Goal: Find contact information: Find contact information

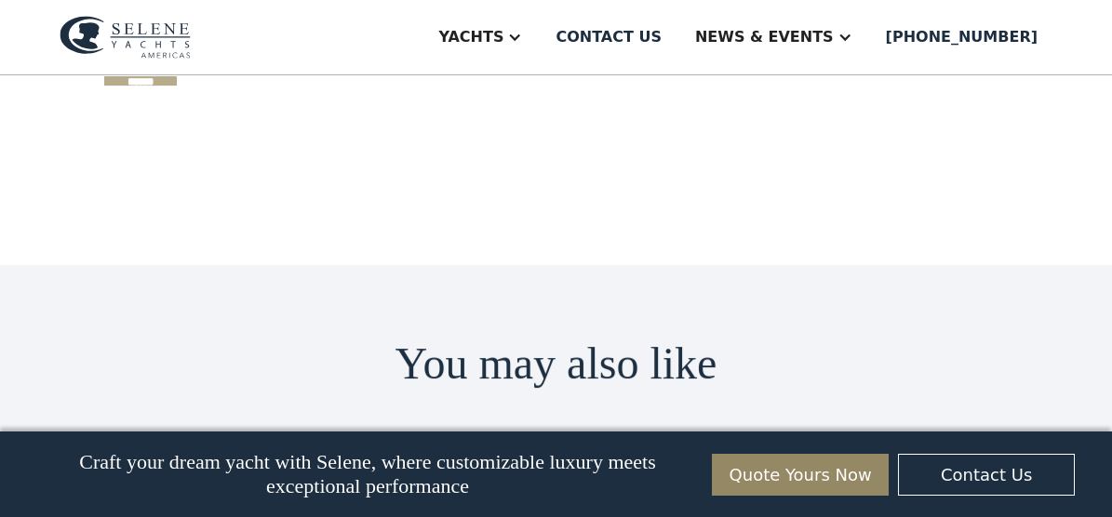
scroll to position [2395, 0]
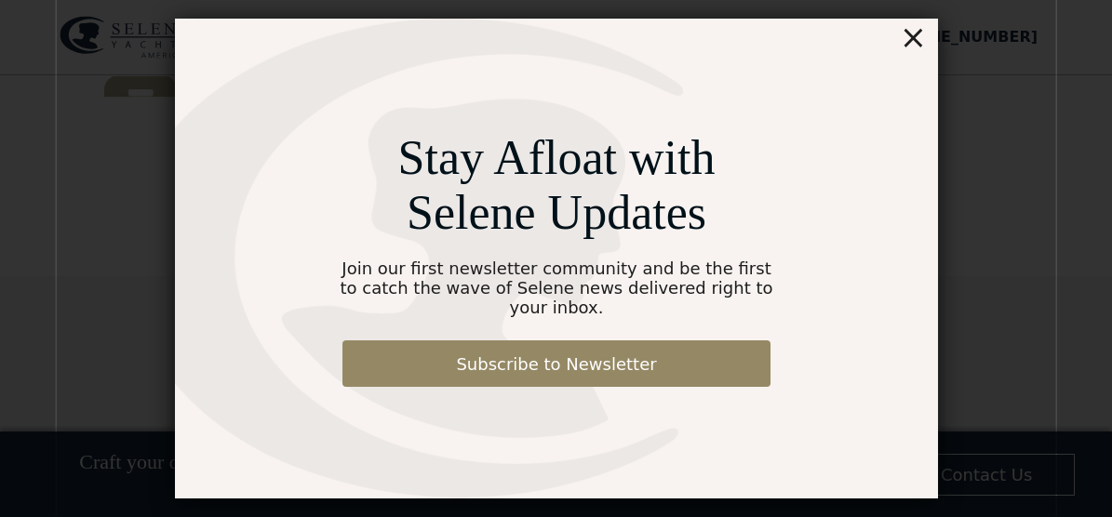
click at [914, 48] on div "×" at bounding box center [912, 37] width 27 height 37
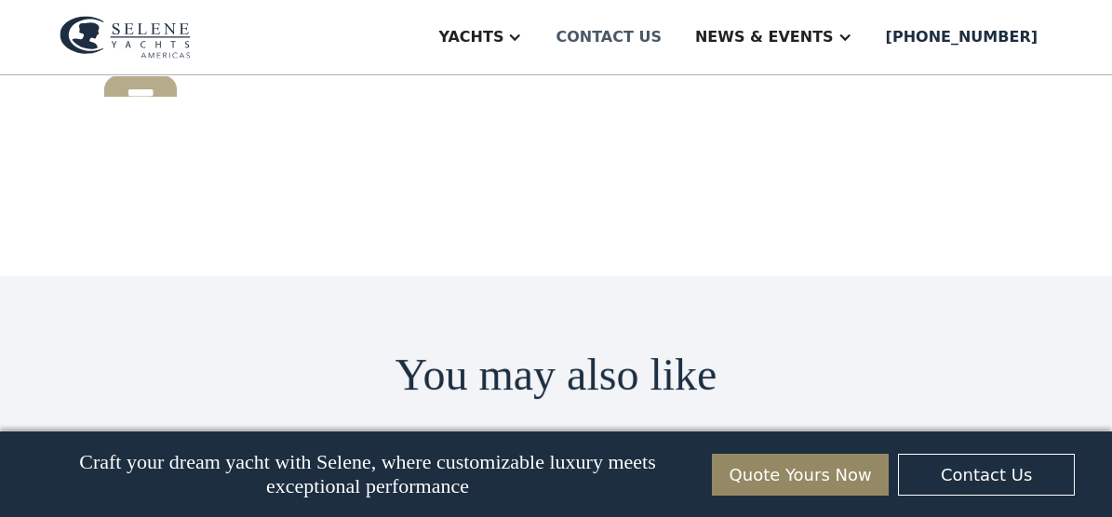
click at [661, 39] on div "Contact us" at bounding box center [608, 37] width 106 height 22
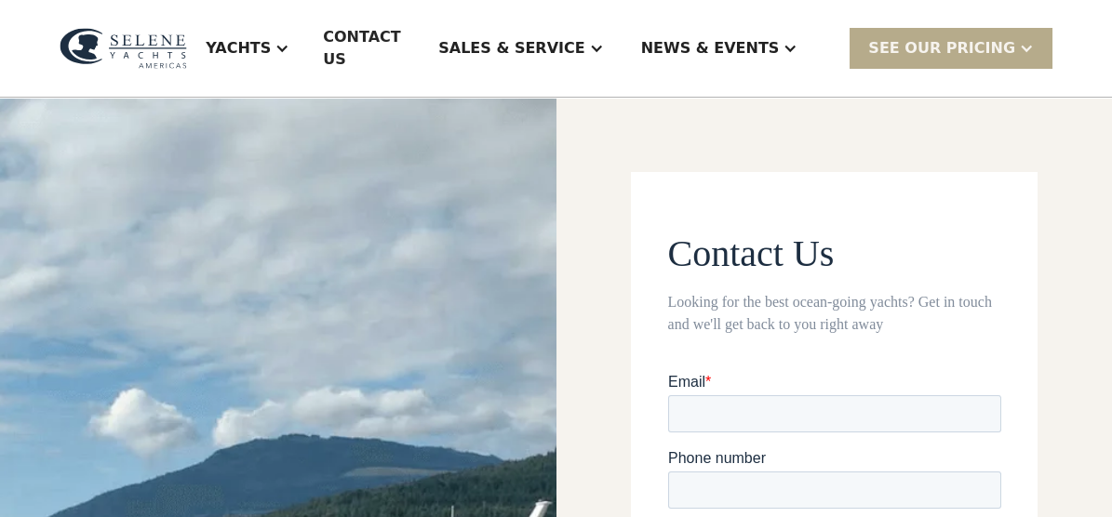
click at [682, 39] on div "News & EVENTS" at bounding box center [719, 48] width 194 height 74
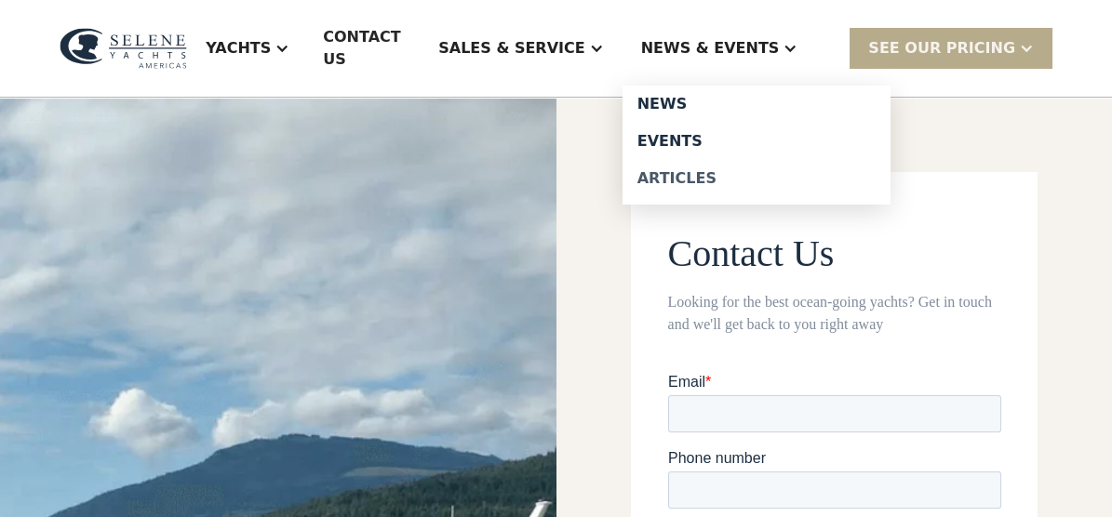
click at [730, 171] on div "Articles" at bounding box center [756, 178] width 238 height 15
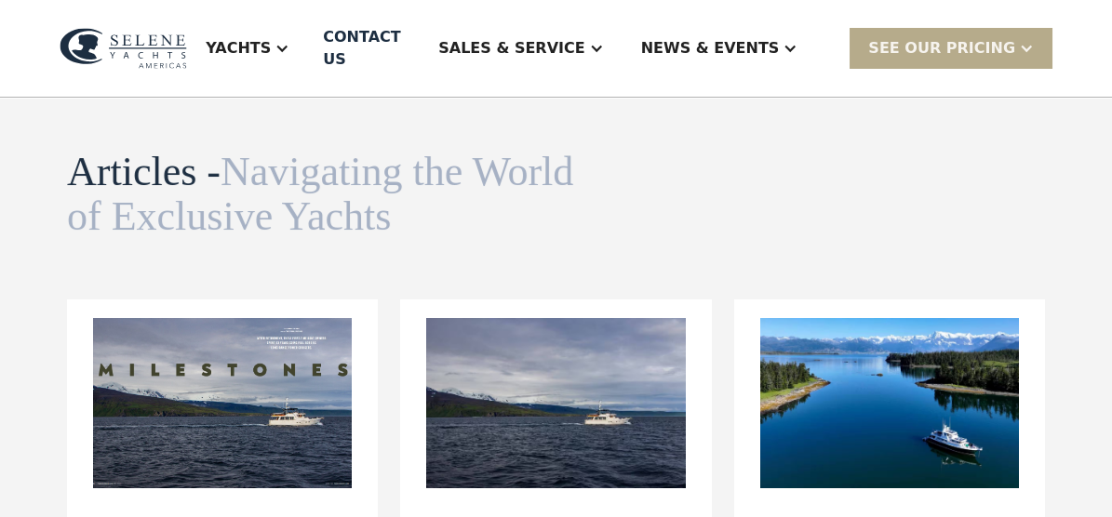
click at [730, 165] on div "Articles - Navigating the World of Exclusive Yachts News view details Navigatin…" at bounding box center [556, 195] width 978 height 90
click at [731, 165] on div "Articles - Navigating the World of Exclusive Yachts News view details Navigatin…" at bounding box center [556, 195] width 978 height 90
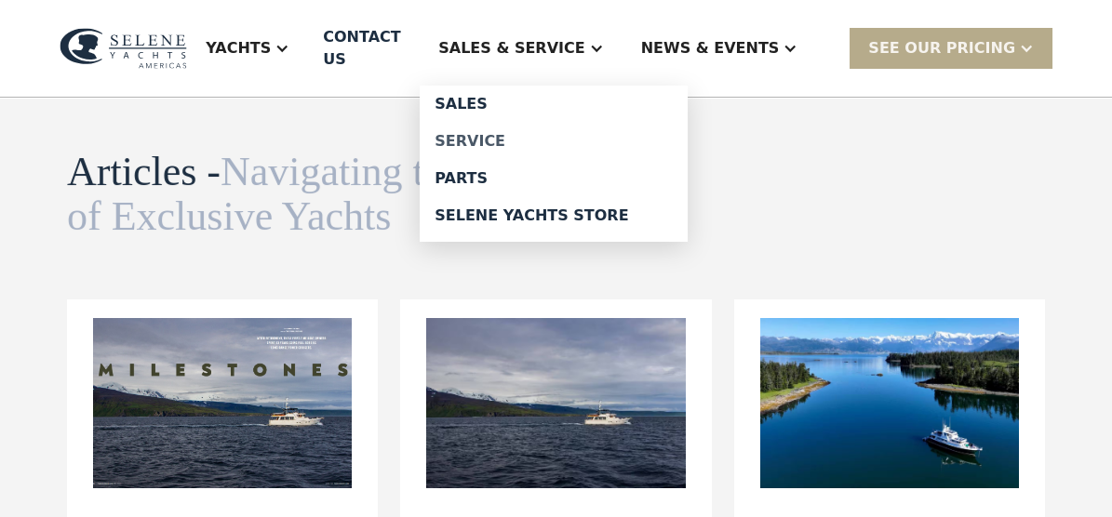
click at [564, 123] on link "Service" at bounding box center [554, 141] width 268 height 37
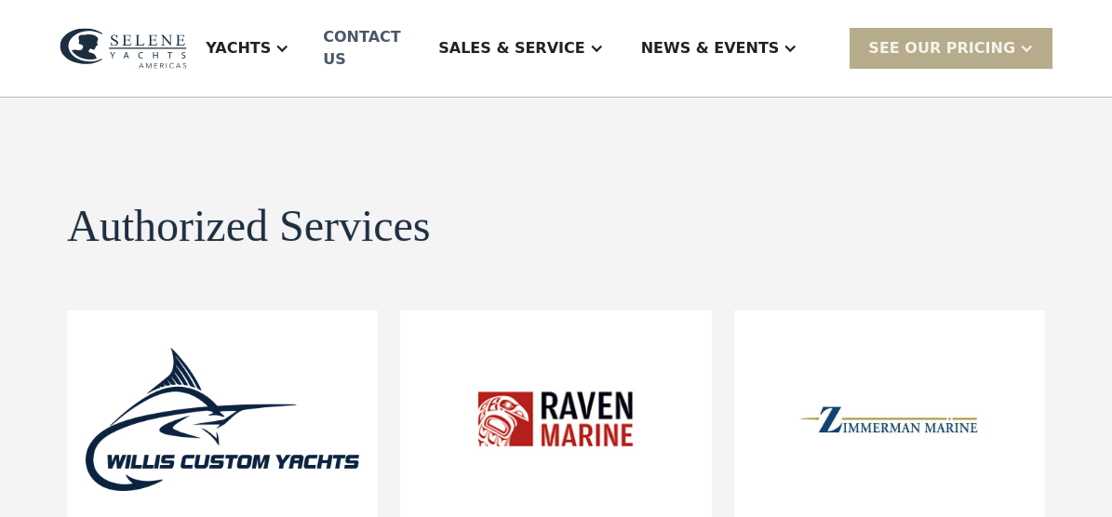
click at [405, 37] on div "Contact US" at bounding box center [364, 48] width 82 height 45
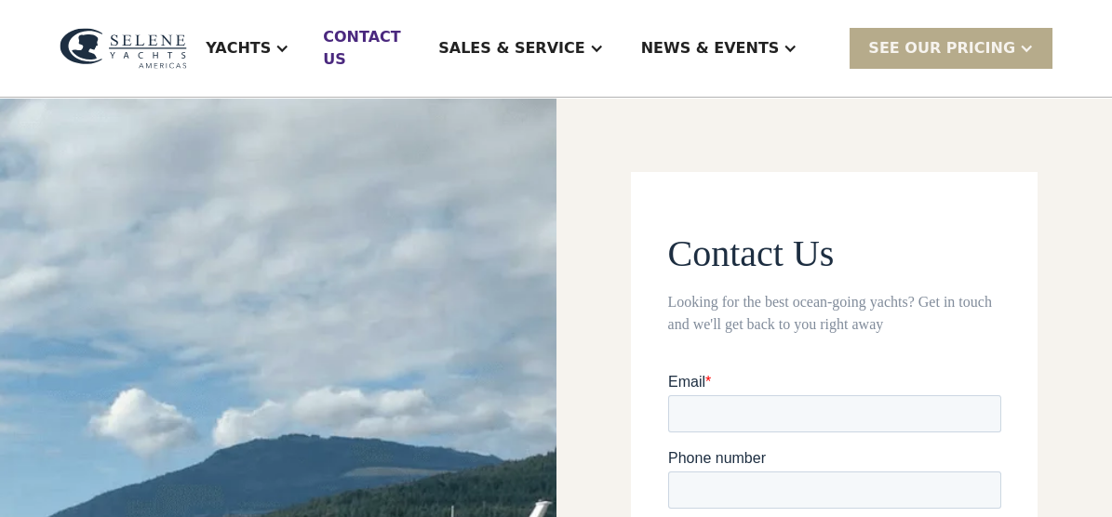
click at [405, 32] on div "Contact US" at bounding box center [364, 48] width 82 height 45
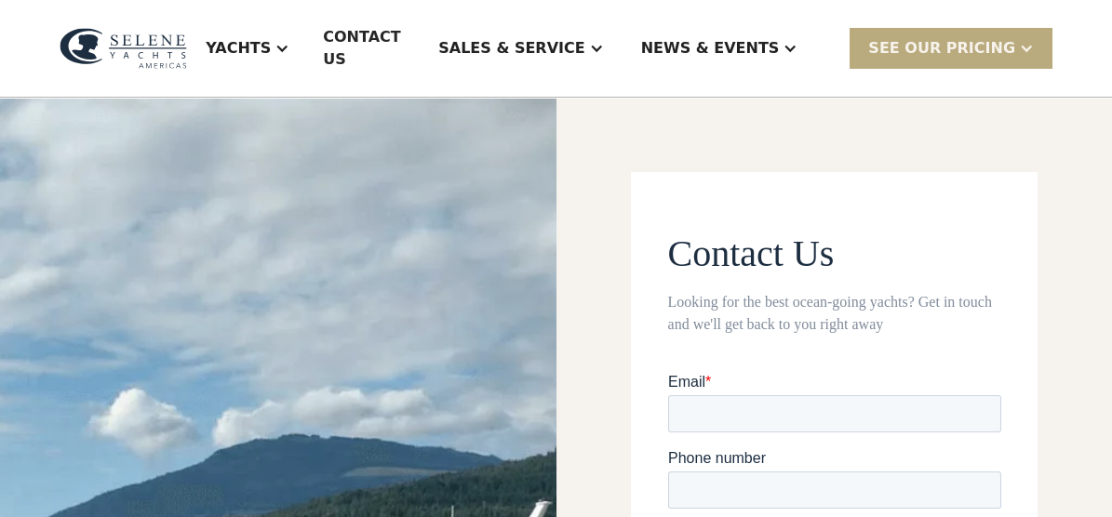
click at [1022, 41] on div at bounding box center [1026, 48] width 15 height 15
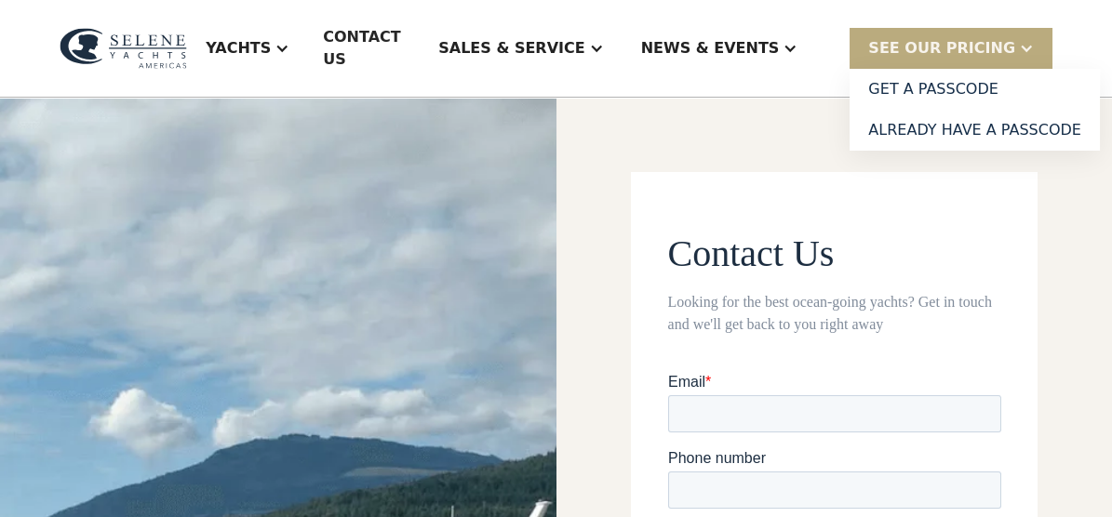
click at [1022, 41] on div at bounding box center [1026, 48] width 15 height 15
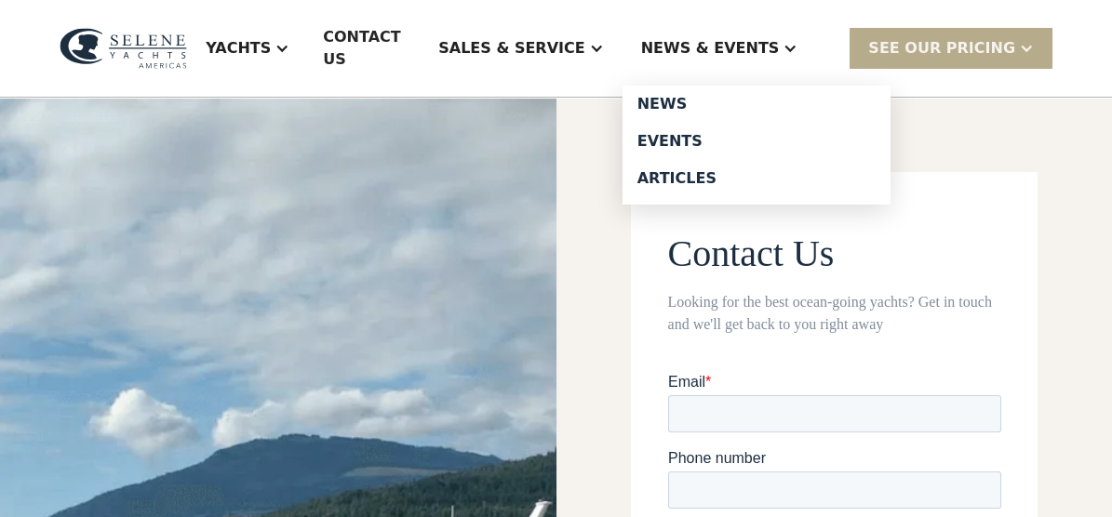
click at [817, 50] on div "News & EVENTS" at bounding box center [719, 48] width 194 height 74
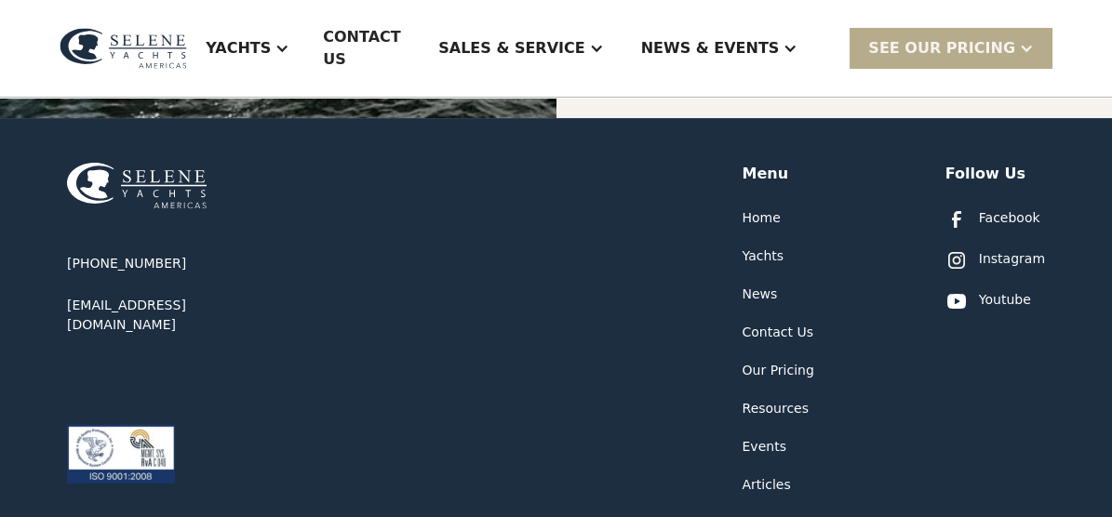
scroll to position [1022, 0]
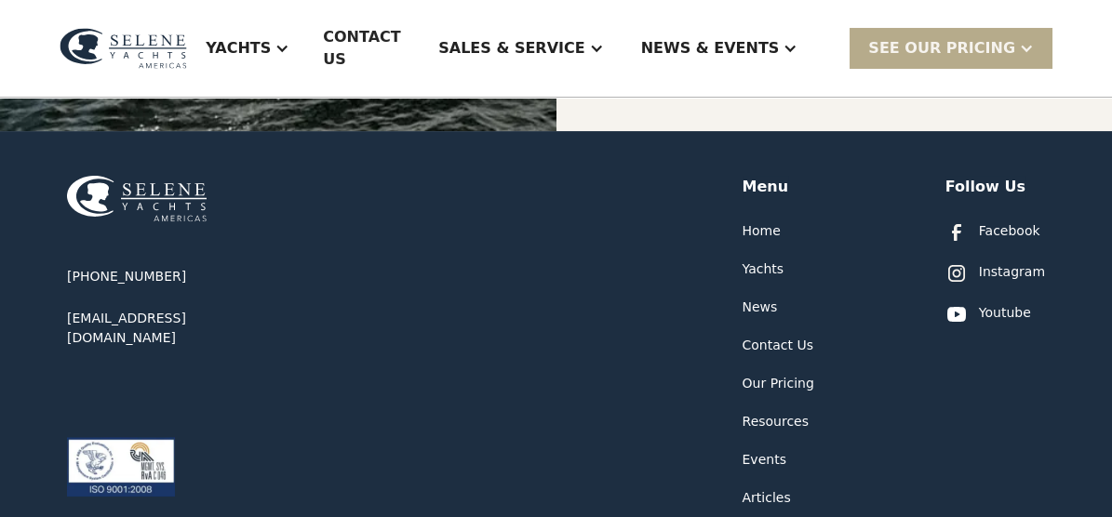
click at [1014, 221] on div "Facebook" at bounding box center [1009, 231] width 61 height 20
